Goal: Task Accomplishment & Management: Manage account settings

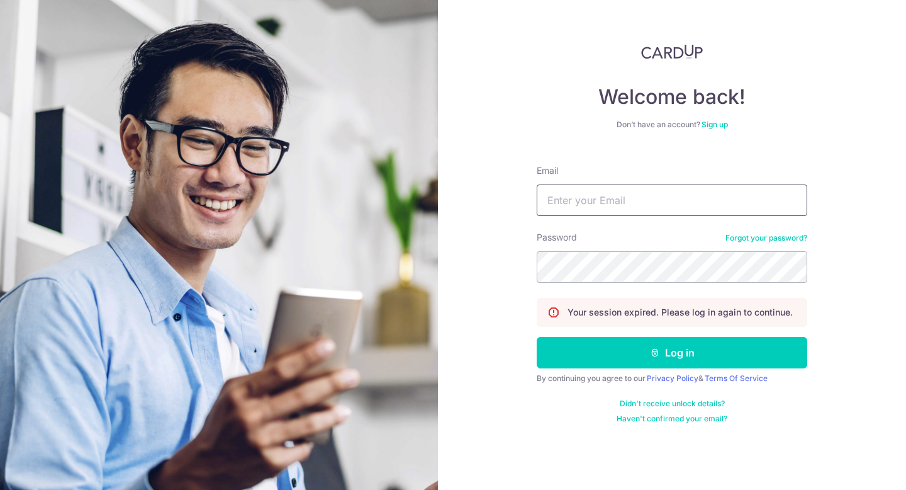
click at [603, 213] on input "Email" at bounding box center [672, 199] width 271 height 31
type input "yongxiang12@gmail.com"
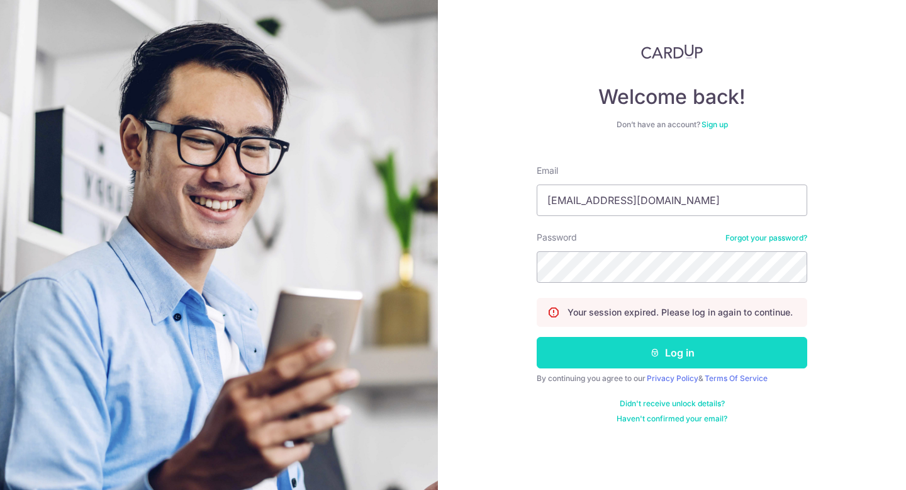
click at [605, 358] on button "Log in" at bounding box center [672, 352] width 271 height 31
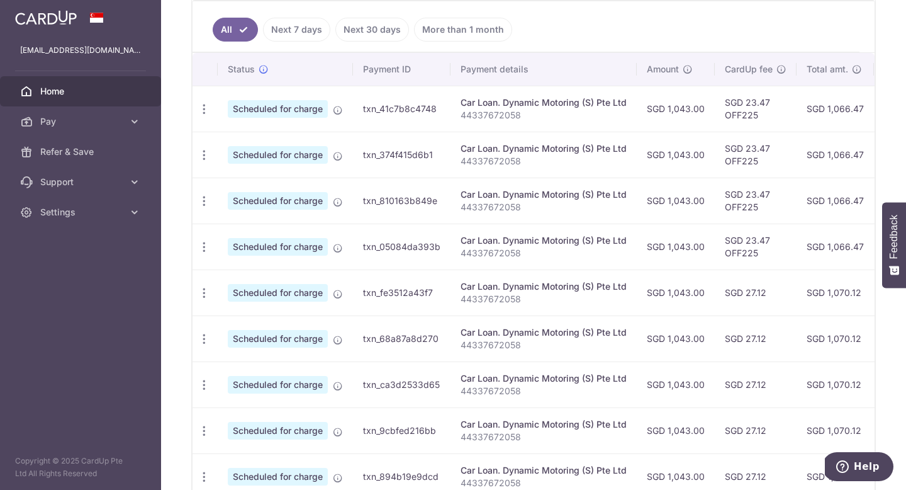
scroll to position [490, 0]
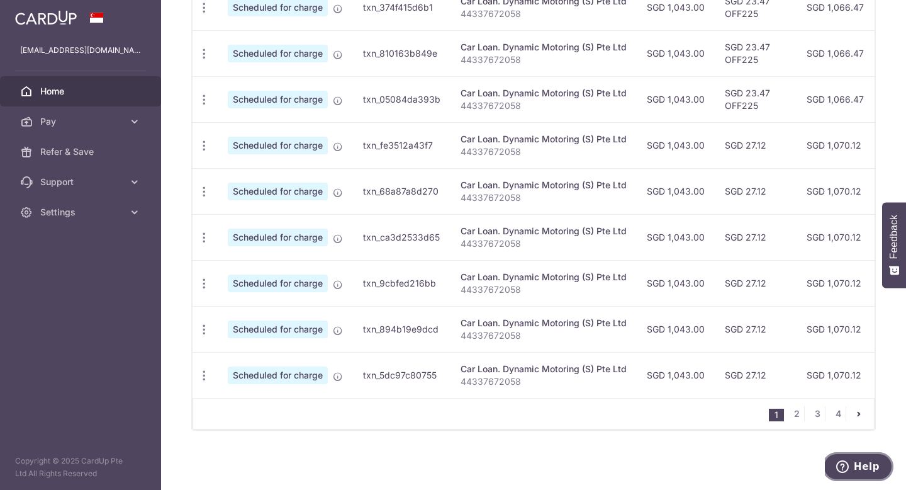
click at [861, 462] on span "Help" at bounding box center [867, 466] width 26 height 11
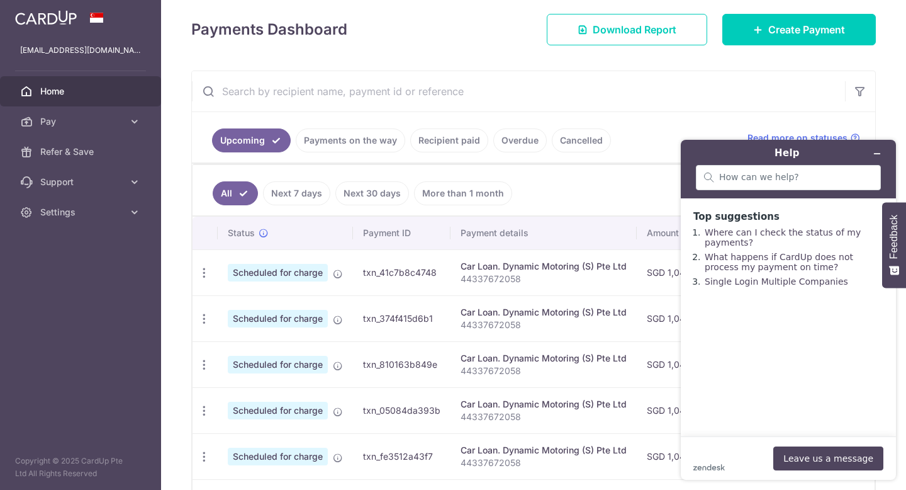
scroll to position [104, 0]
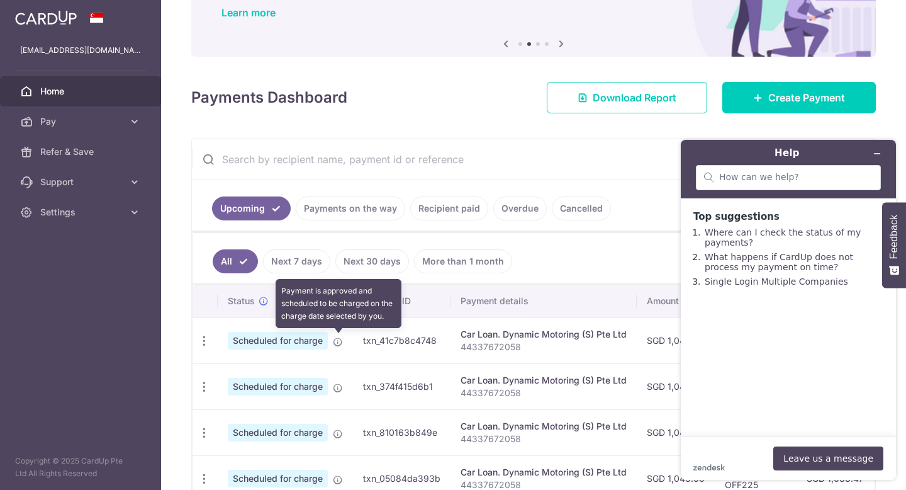
click at [340, 344] on icon at bounding box center [338, 342] width 10 height 10
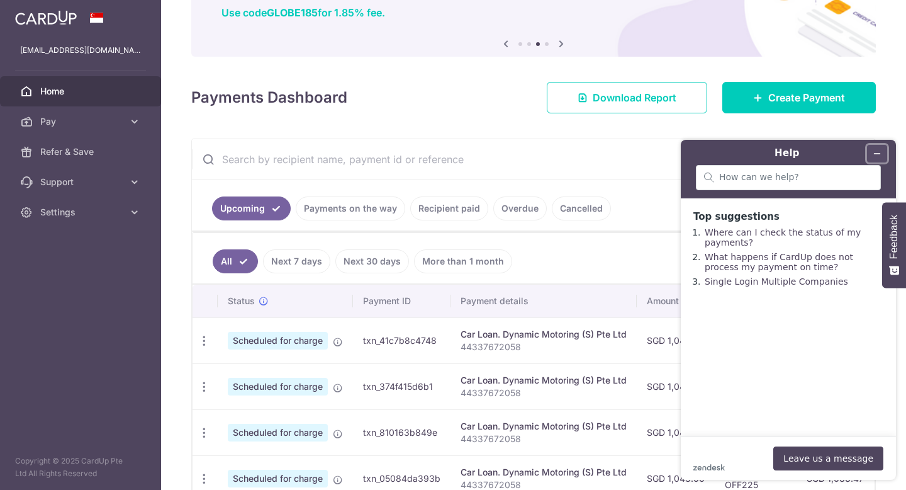
click at [880, 150] on icon "Minimize widget" at bounding box center [877, 153] width 9 height 9
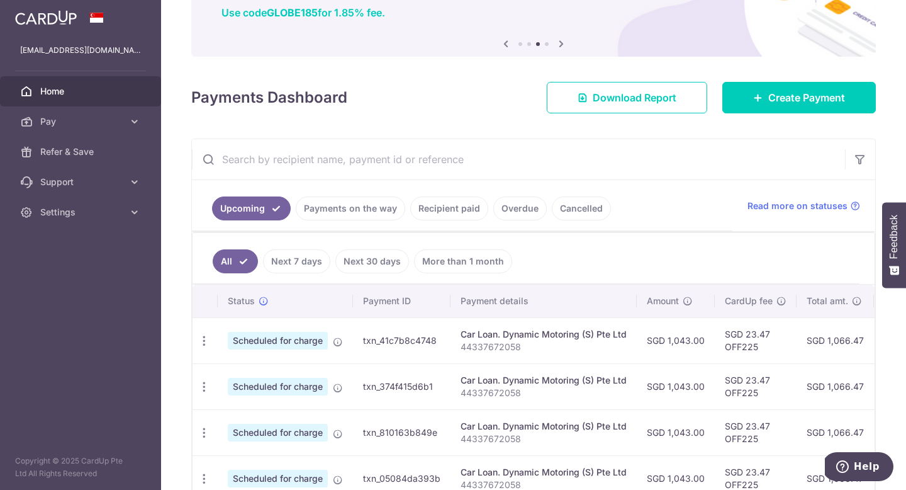
click at [312, 342] on span "Scheduled for charge" at bounding box center [278, 341] width 100 height 18
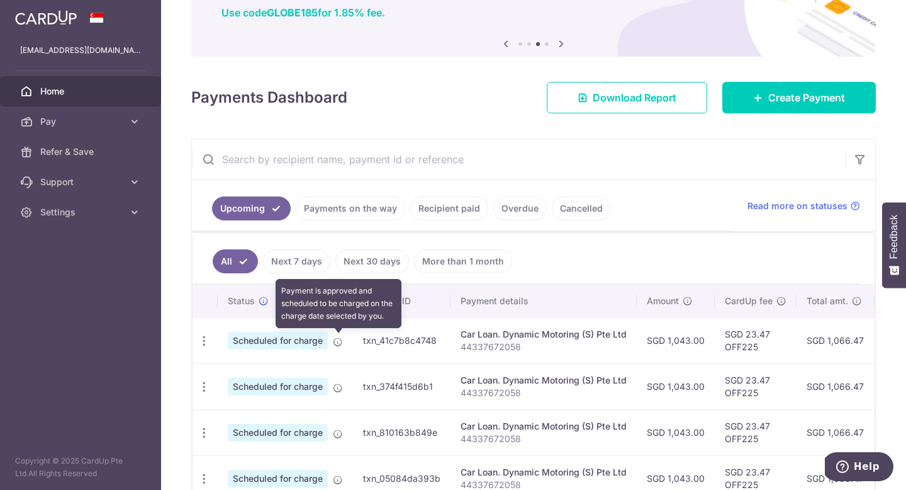
click at [340, 338] on icon at bounding box center [338, 342] width 10 height 10
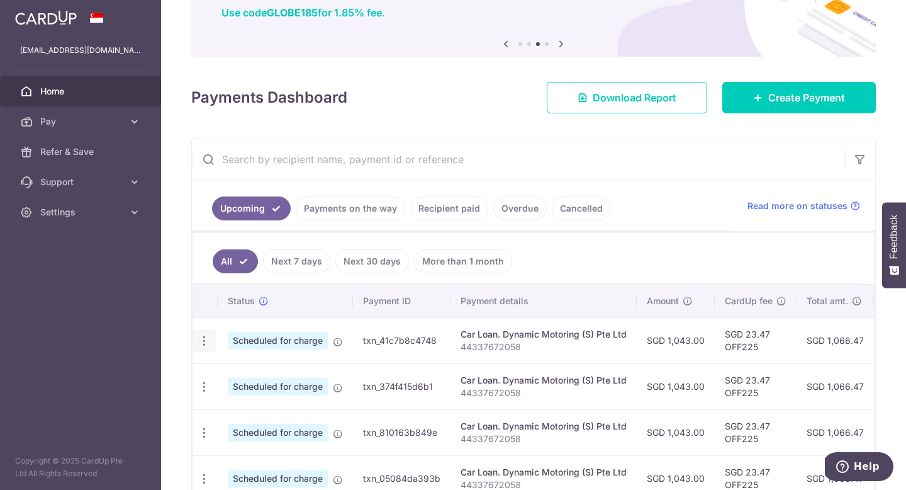
click at [204, 340] on icon "button" at bounding box center [204, 340] width 13 height 13
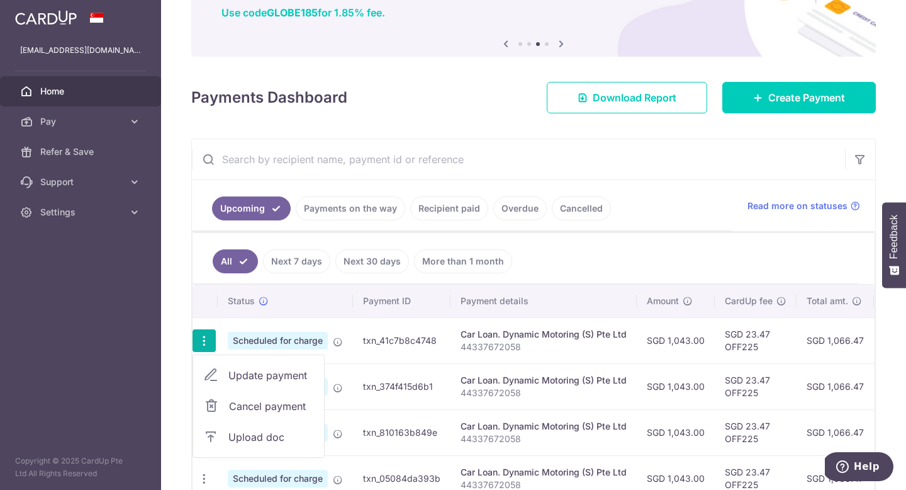
click at [249, 374] on span "Update payment" at bounding box center [271, 374] width 86 height 15
radio input "true"
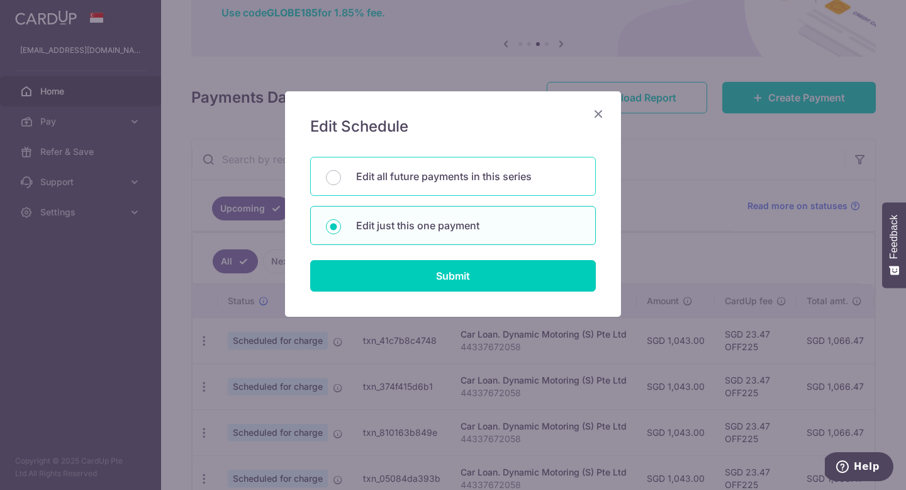
click at [427, 177] on p "Edit all future payments in this series" at bounding box center [468, 176] width 224 height 15
click at [341, 177] on input "Edit all future payments in this series" at bounding box center [333, 177] width 15 height 15
radio input "true"
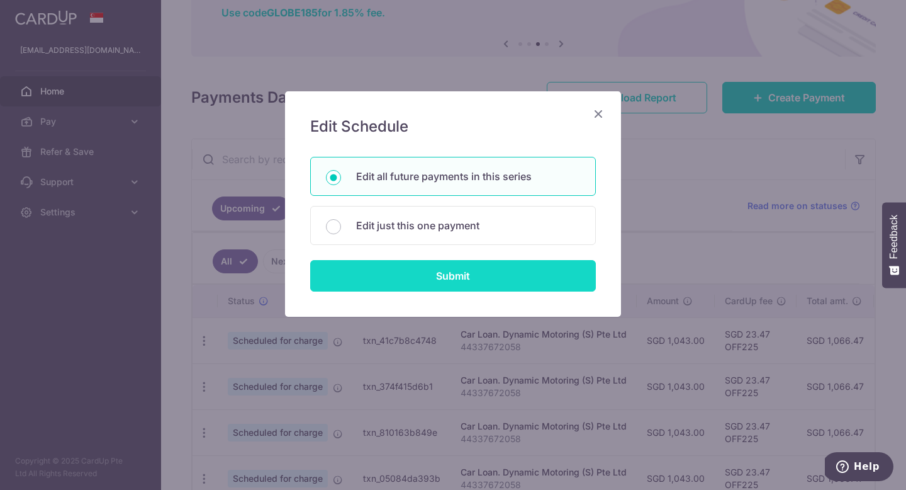
click at [422, 283] on input "Submit" at bounding box center [453, 275] width 286 height 31
radio input "true"
type input "1,043.00"
type input "44337672058"
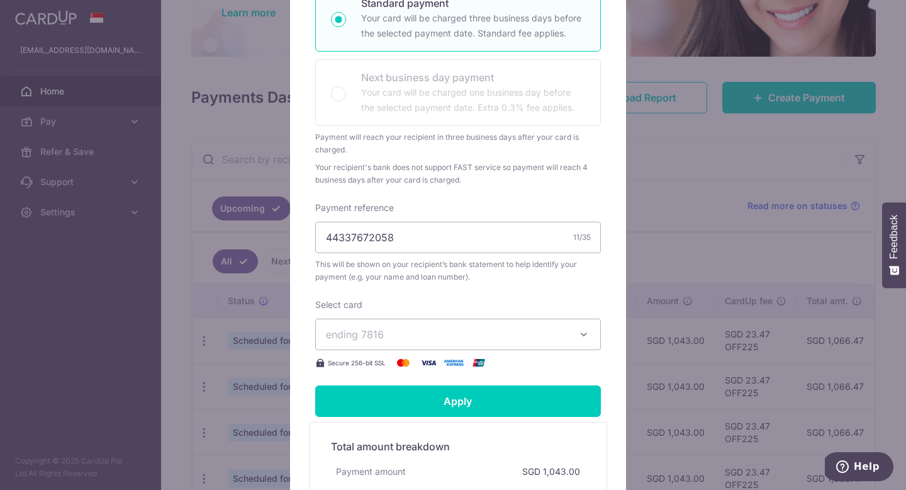
scroll to position [281, 0]
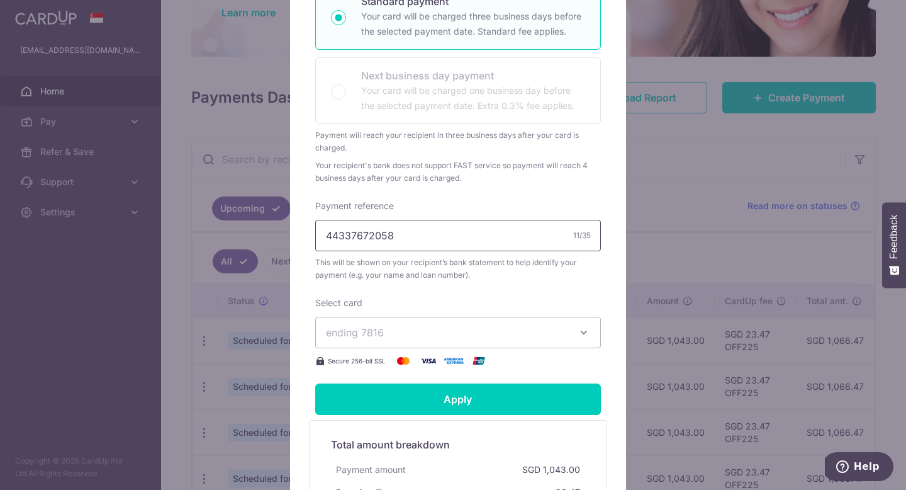
click at [440, 251] on input "44337672058" at bounding box center [458, 235] width 286 height 31
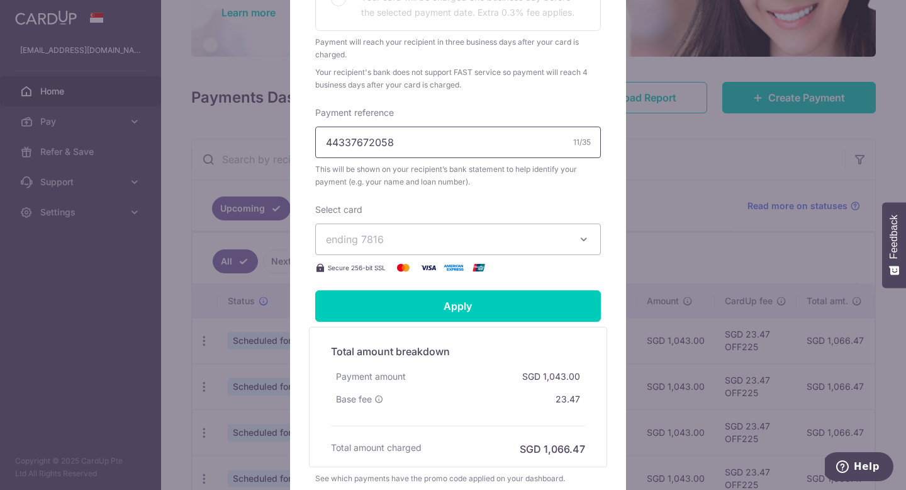
scroll to position [398, 0]
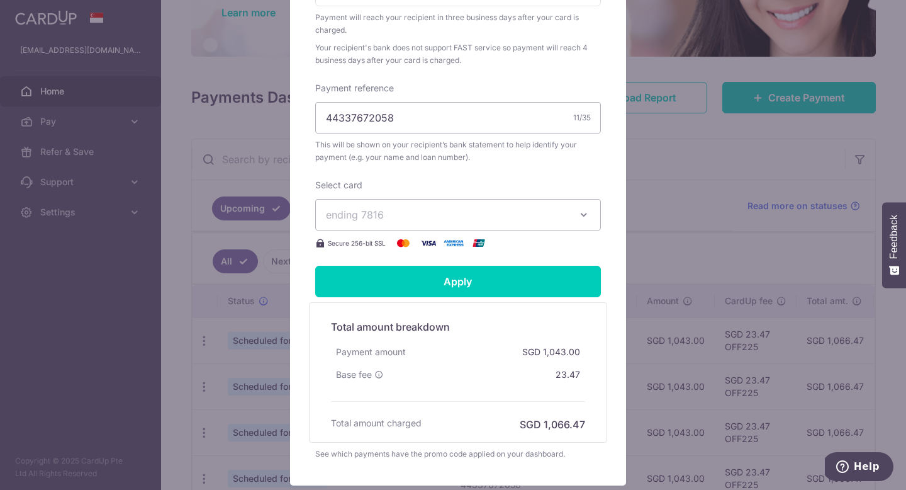
click at [432, 218] on button "ending 7816" at bounding box center [458, 214] width 286 height 31
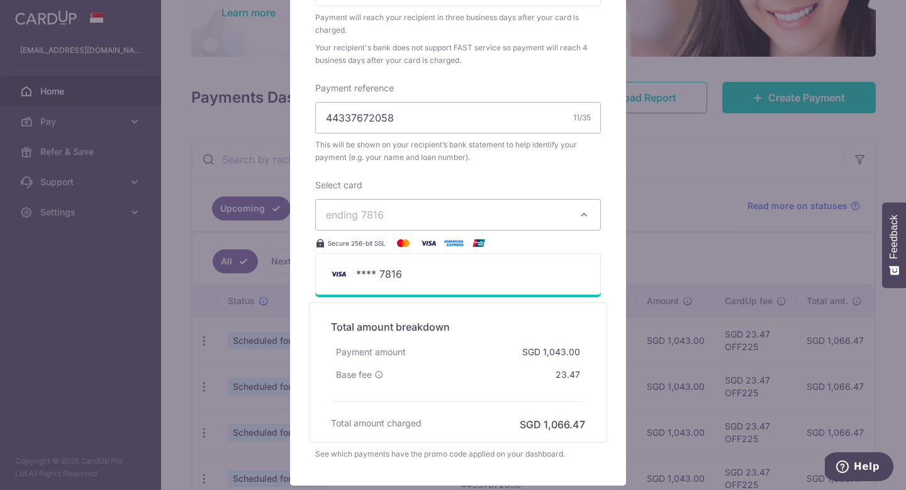
click at [434, 209] on div "Select card ending 7816 **** 7816 Secure 256-bit SSL" at bounding box center [458, 215] width 286 height 72
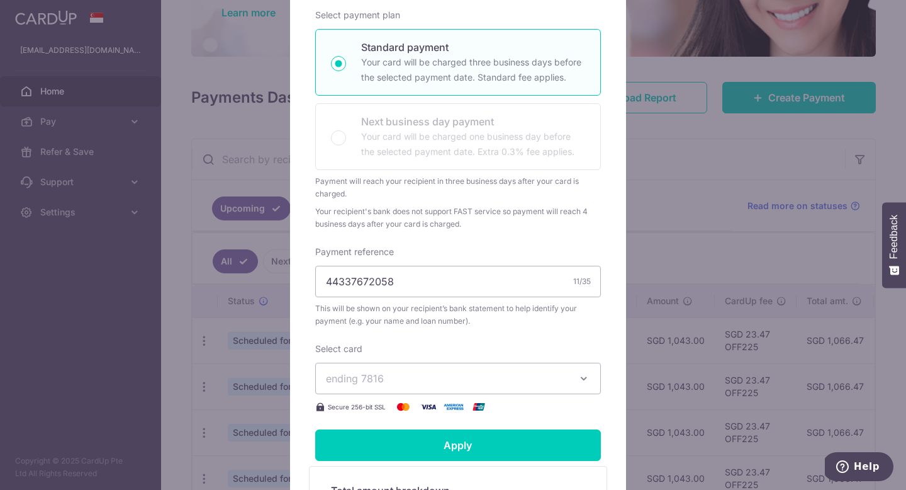
scroll to position [24, 0]
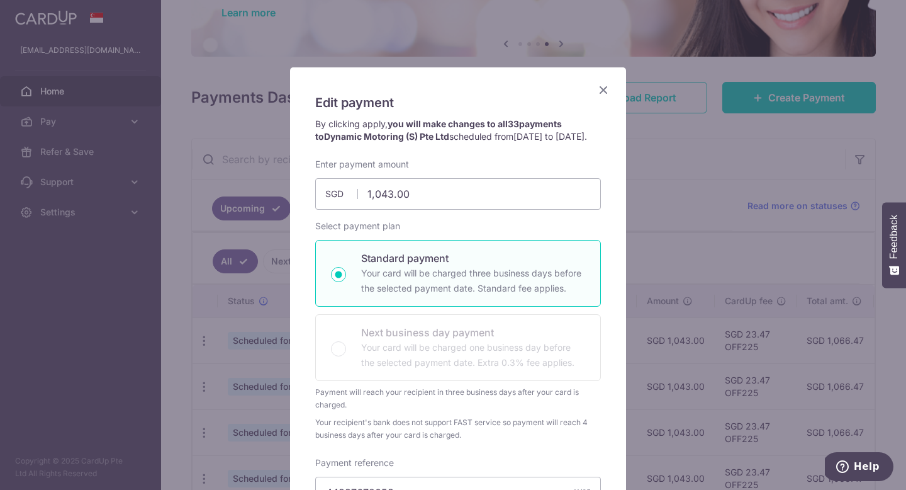
click at [596, 92] on icon "Close" at bounding box center [603, 90] width 15 height 16
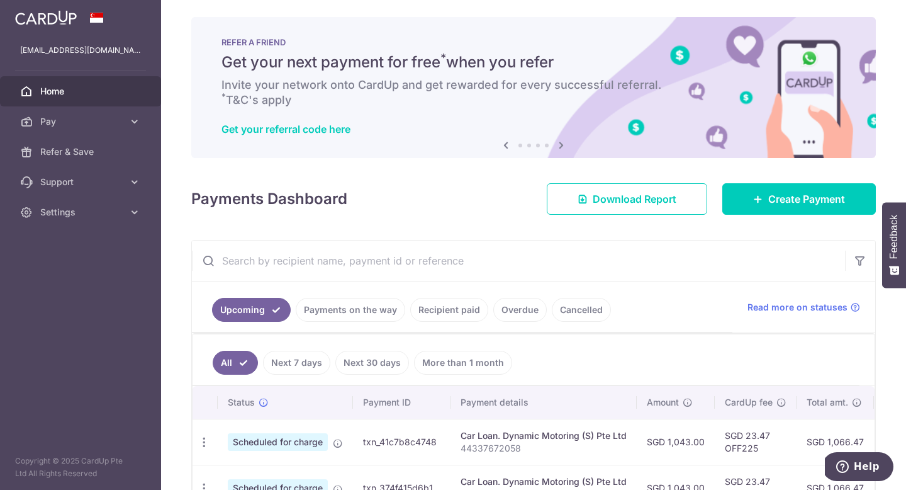
scroll to position [0, 0]
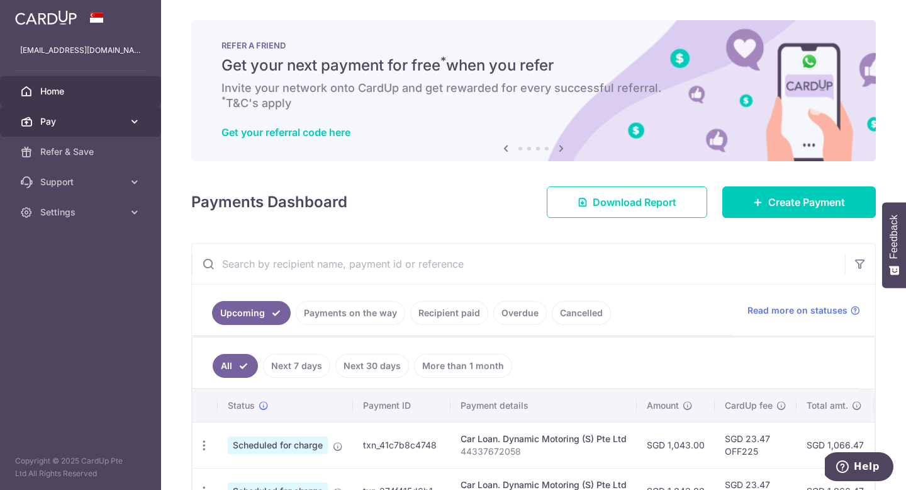
click at [99, 127] on span "Pay" at bounding box center [81, 121] width 83 height 13
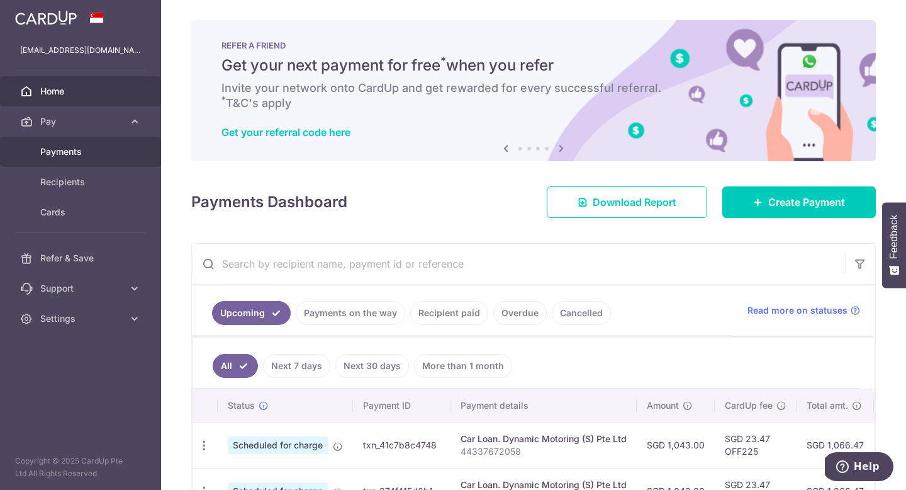
click at [92, 154] on span "Payments" at bounding box center [81, 151] width 83 height 13
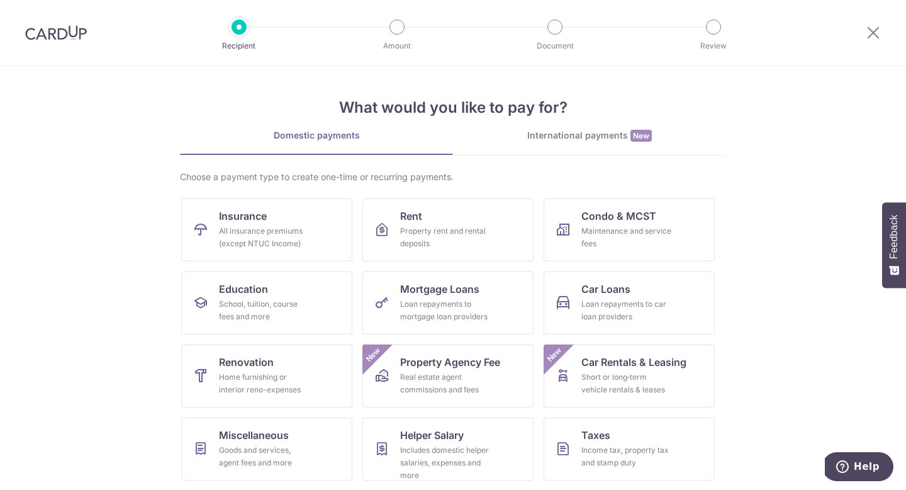
click at [65, 39] on img at bounding box center [56, 32] width 62 height 15
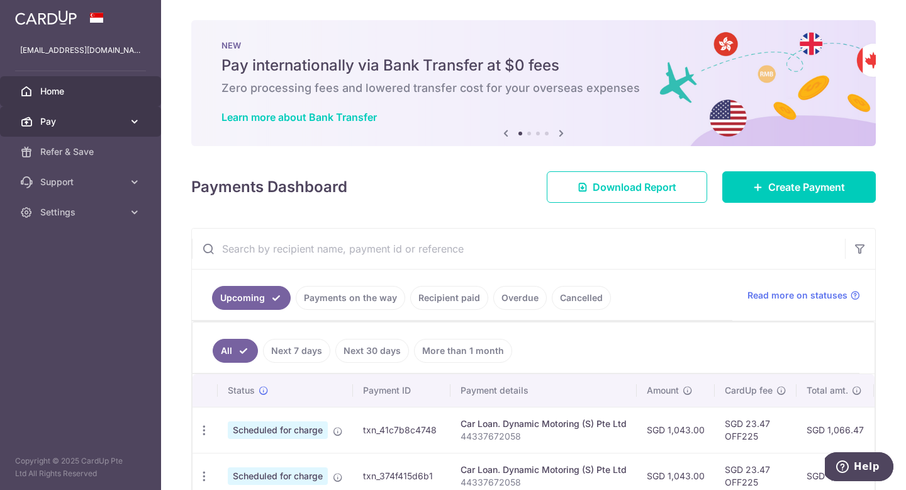
click at [124, 118] on link "Pay" at bounding box center [80, 121] width 161 height 30
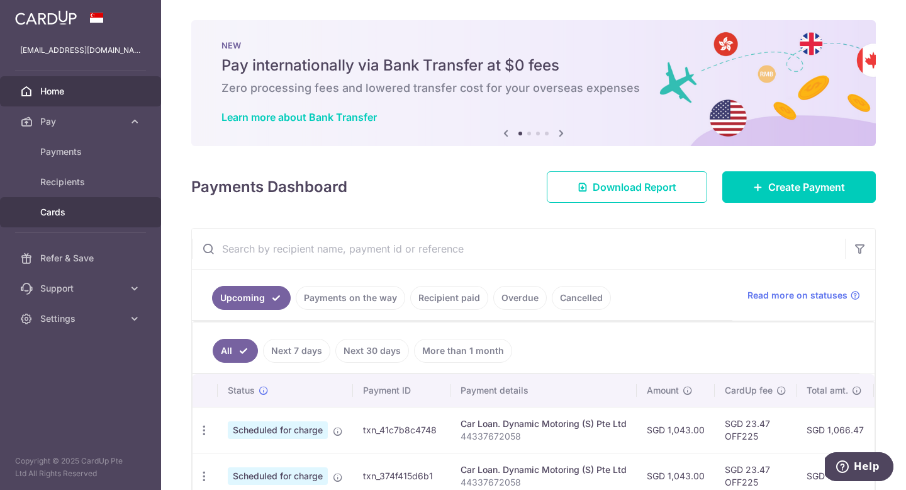
click at [72, 210] on span "Cards" at bounding box center [81, 212] width 83 height 13
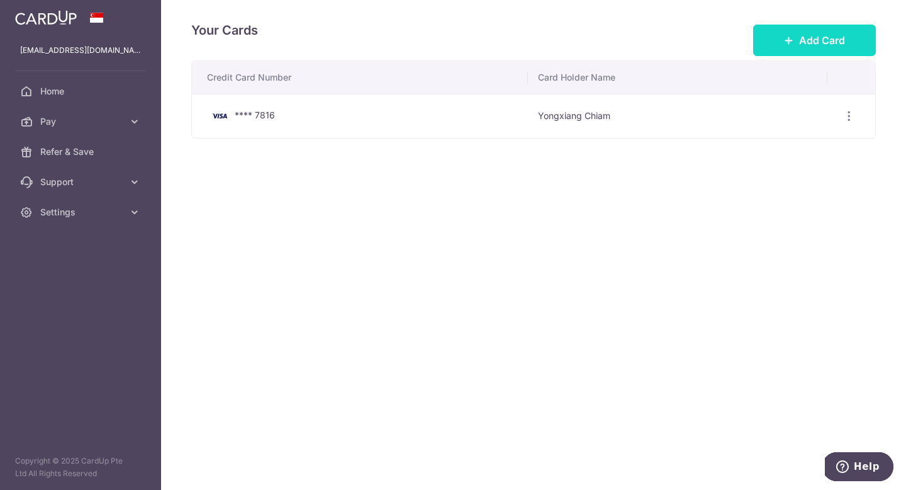
click at [810, 43] on span "Add Card" at bounding box center [822, 40] width 46 height 15
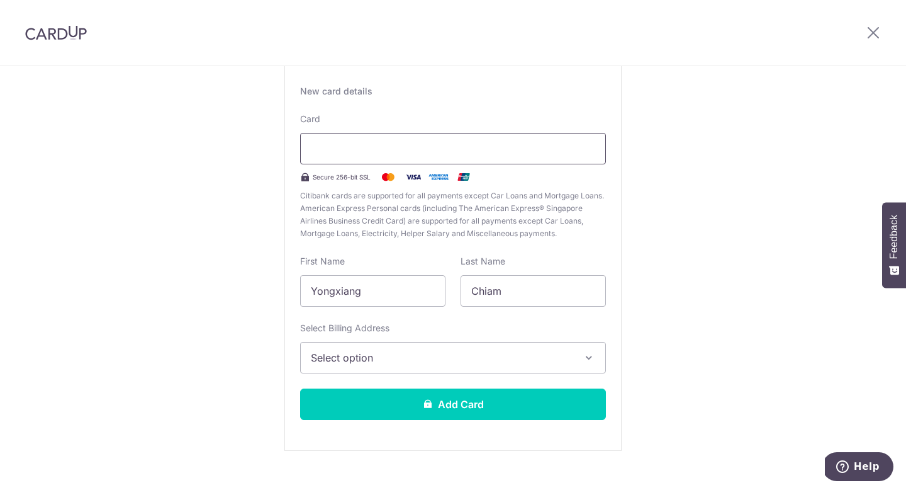
scroll to position [87, 0]
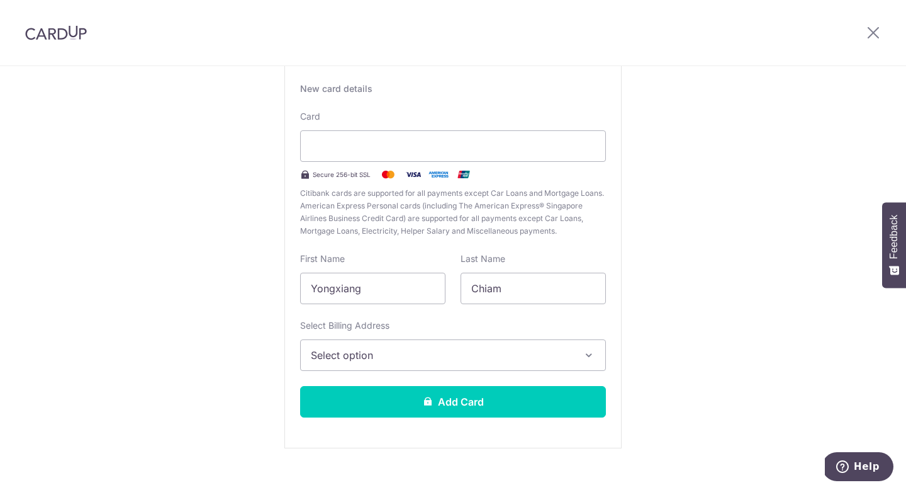
click at [430, 350] on span "Select option" at bounding box center [442, 354] width 262 height 15
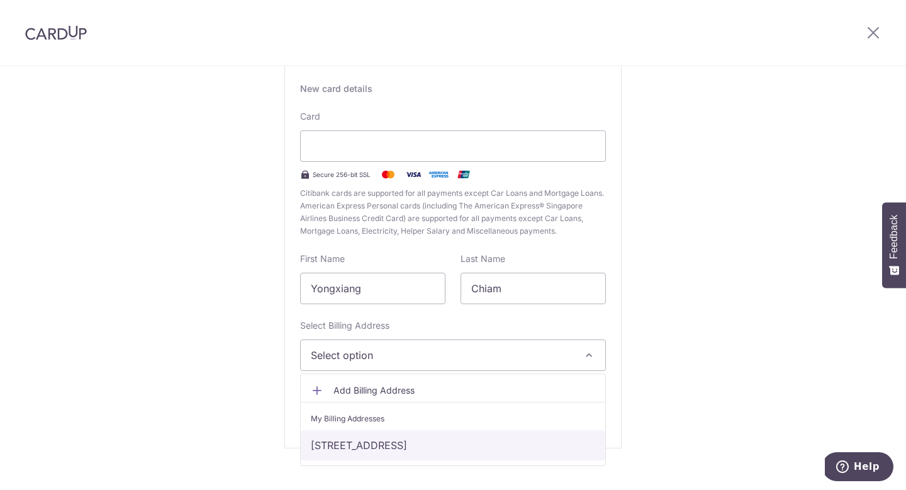
click at [389, 446] on link "269C, #09-205, Punggol Field, Singapore, Singapore-823269" at bounding box center [453, 445] width 305 height 30
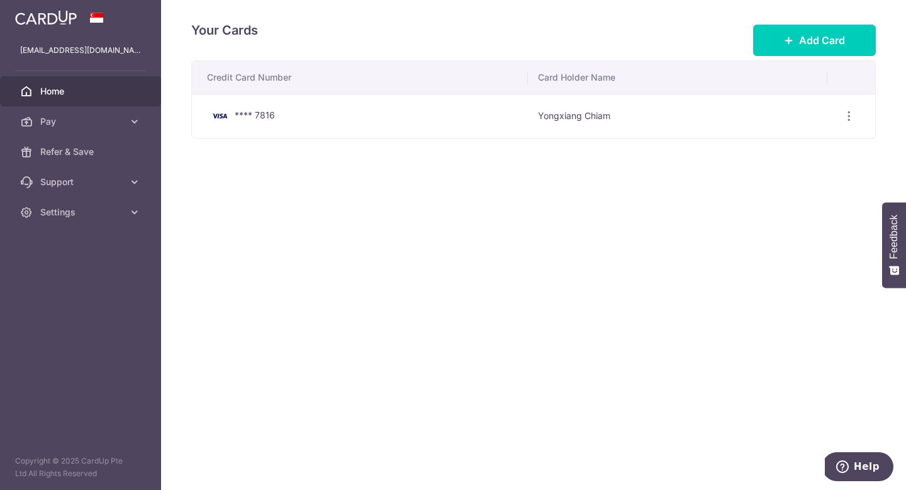
click at [85, 94] on span "Home" at bounding box center [81, 91] width 83 height 13
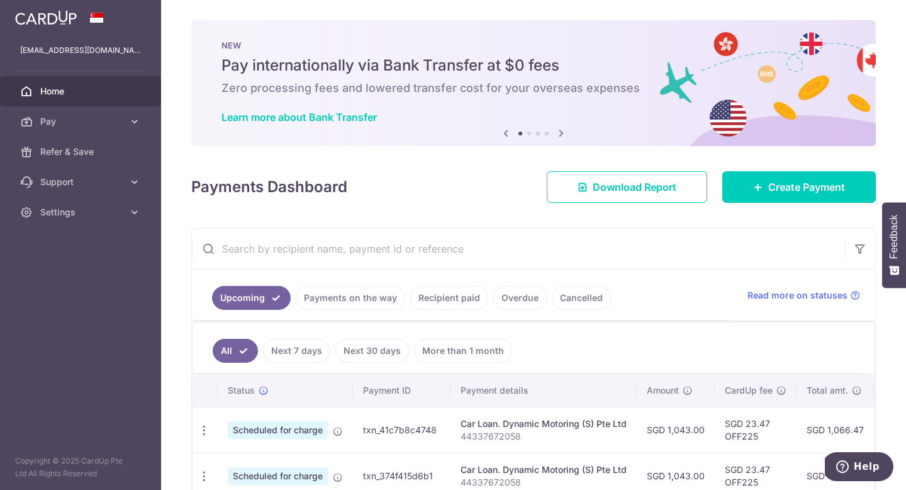
scroll to position [43, 0]
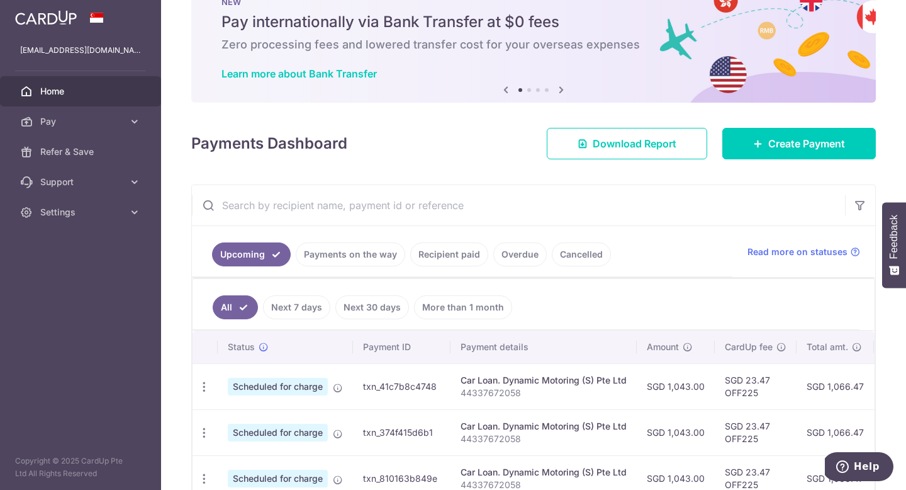
click at [466, 255] on link "Recipient paid" at bounding box center [449, 254] width 78 height 24
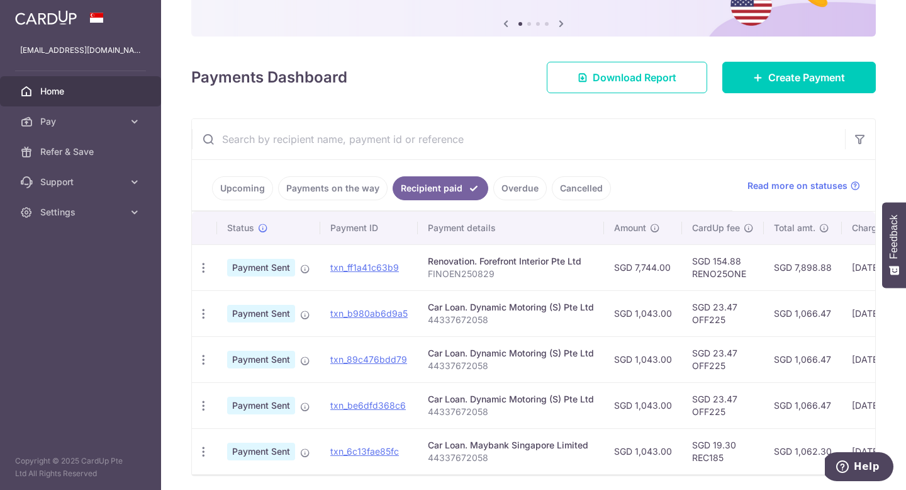
scroll to position [126, 0]
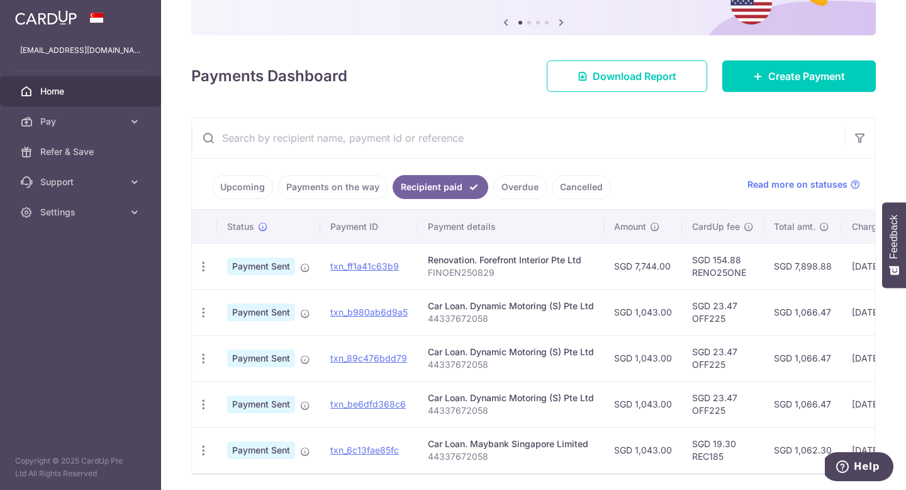
click at [353, 188] on link "Payments on the way" at bounding box center [332, 187] width 109 height 24
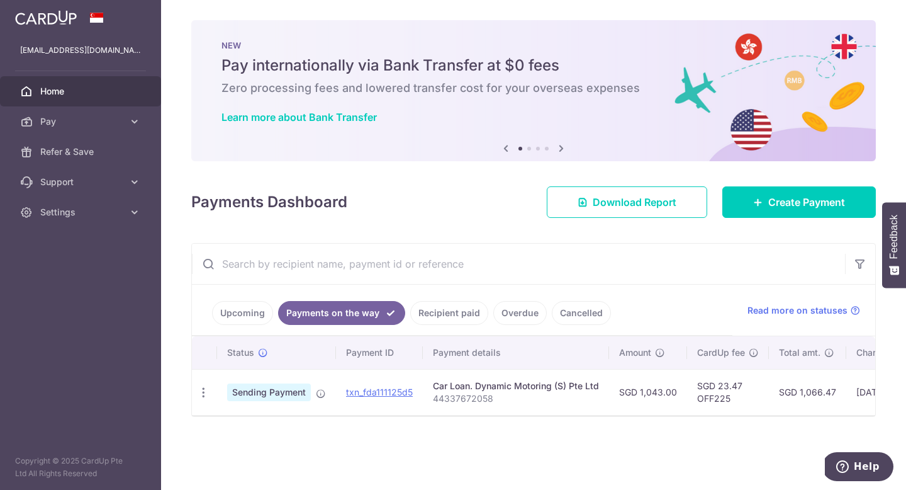
scroll to position [0, 0]
click at [210, 395] on div "PDF Receipt" at bounding box center [203, 392] width 23 height 23
click at [205, 395] on icon "button" at bounding box center [203, 392] width 13 height 13
click at [206, 393] on icon "button" at bounding box center [203, 392] width 13 height 13
